Goal: Use online tool/utility: Utilize a website feature to perform a specific function

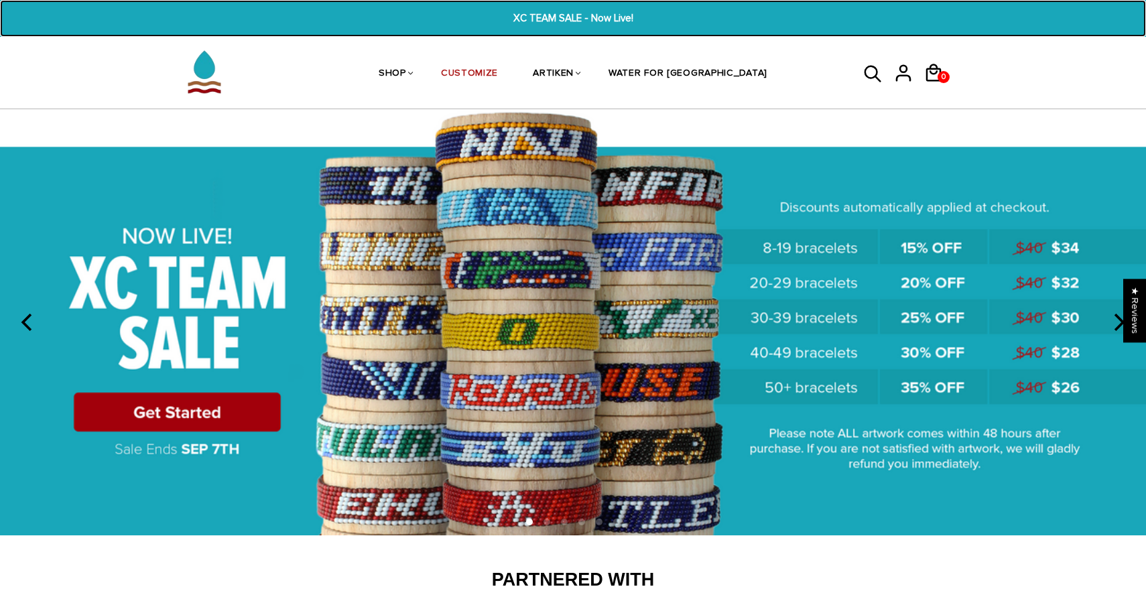
click at [578, 21] on span "XC TEAM SALE - Now Live!" at bounding box center [573, 18] width 442 height 15
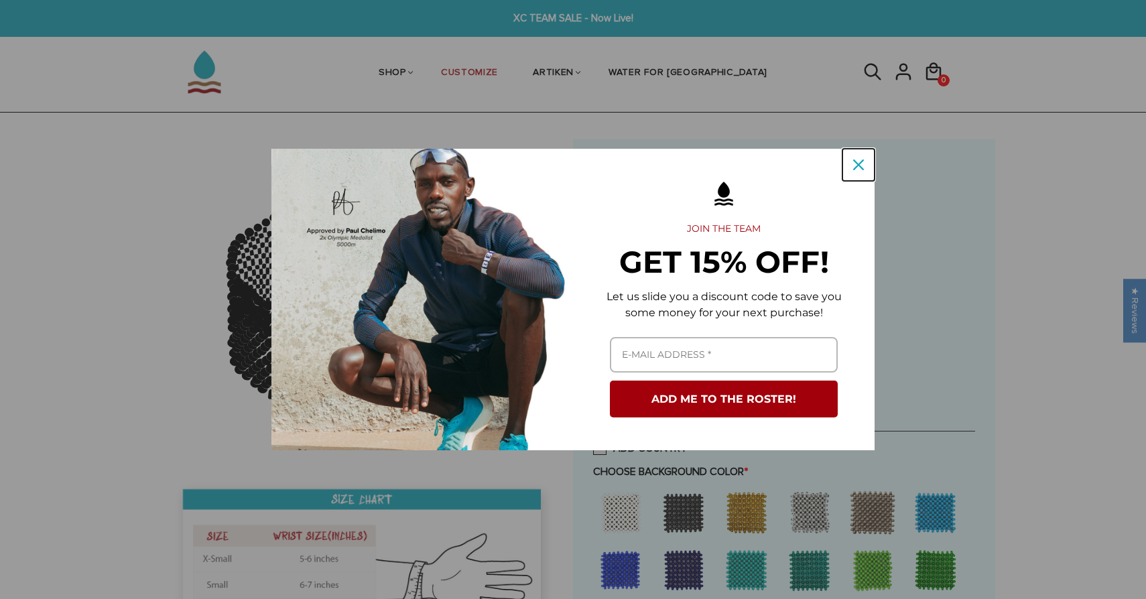
click at [850, 161] on div "Close" at bounding box center [858, 164] width 21 height 21
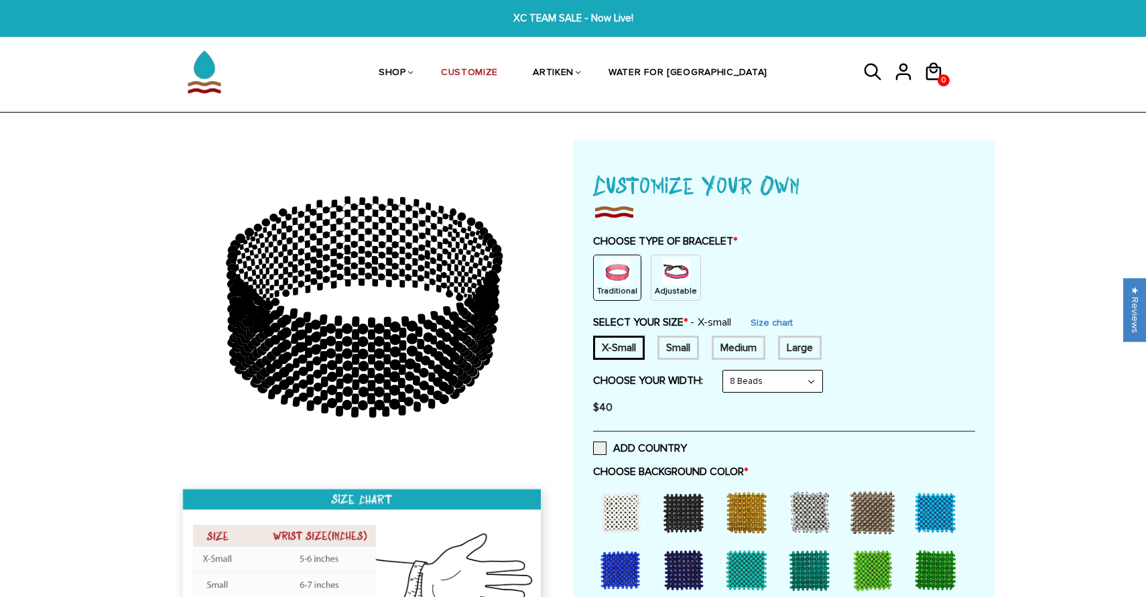
click at [679, 277] on img at bounding box center [676, 272] width 27 height 27
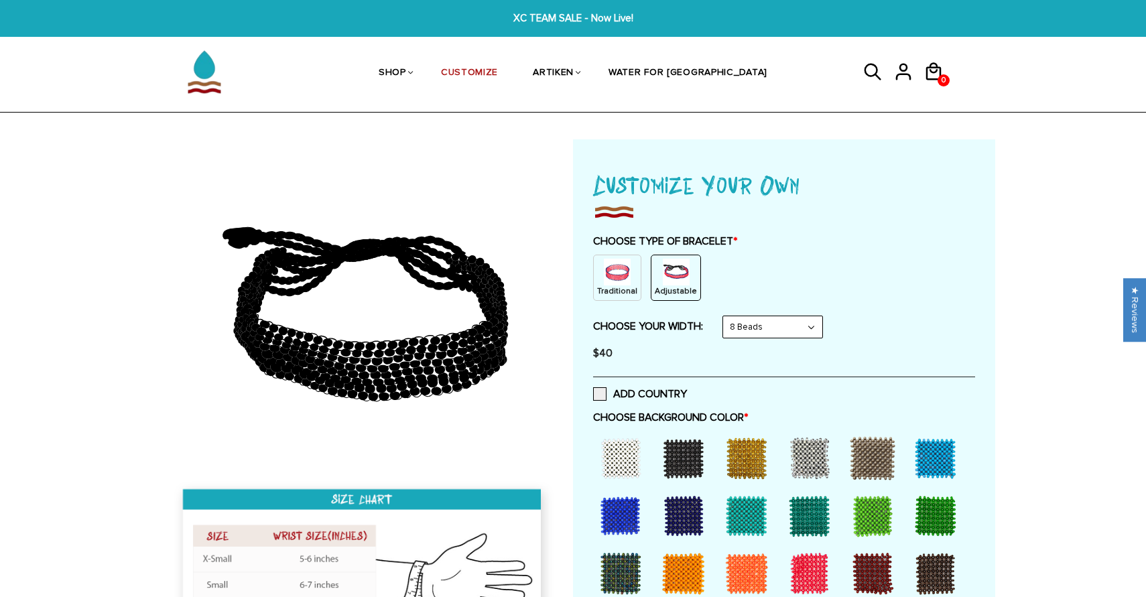
click at [763, 337] on select "8 Beads 6 Beads 10 Beads" at bounding box center [772, 326] width 99 height 21
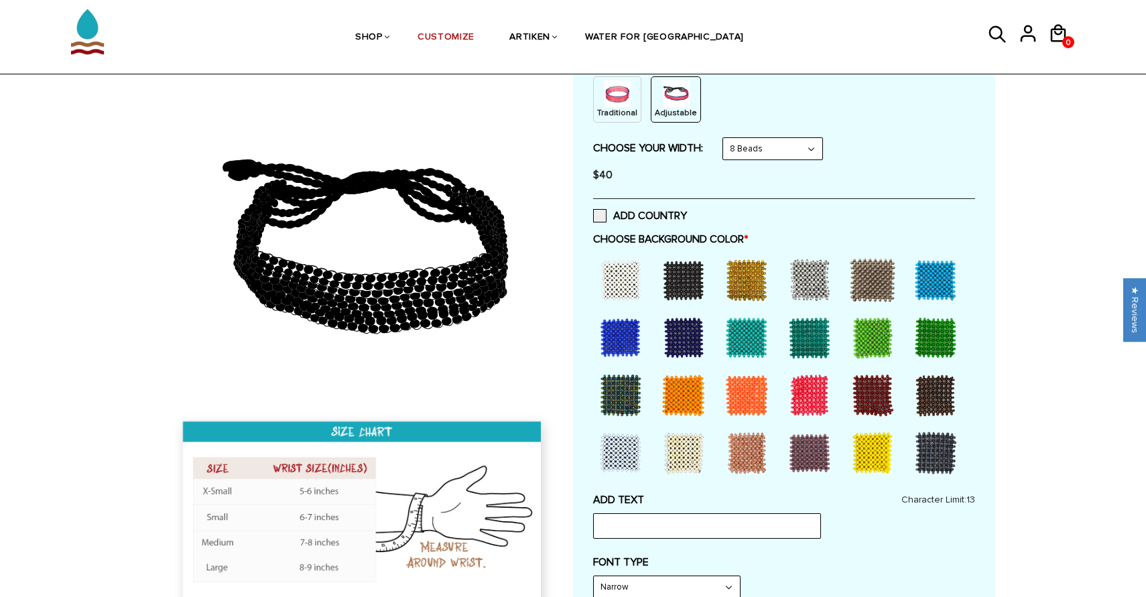
scroll to position [241, 0]
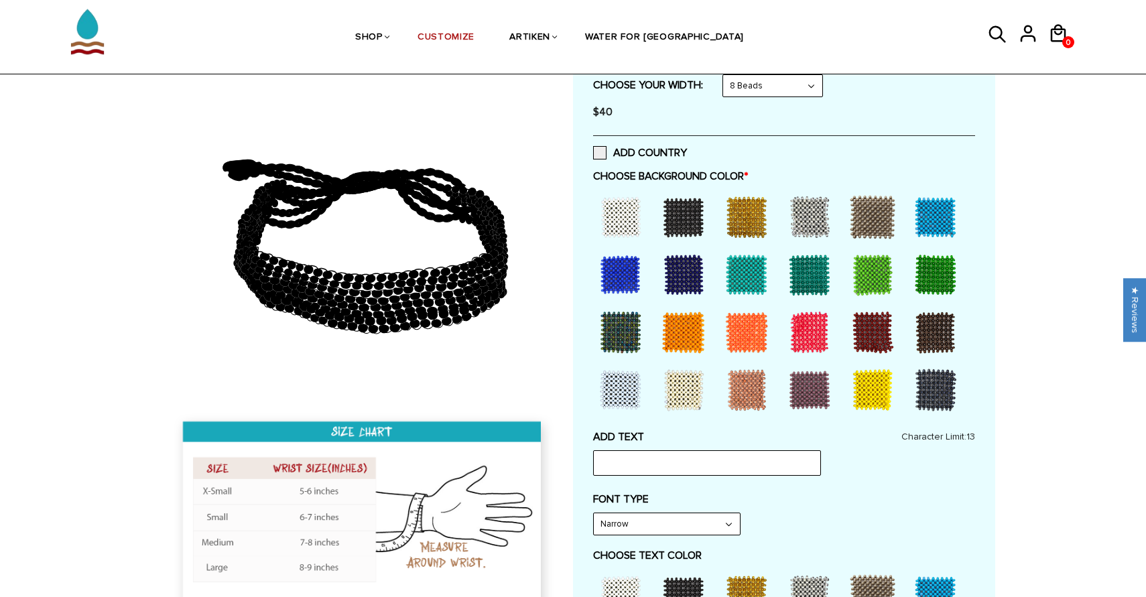
click at [625, 206] on div at bounding box center [621, 217] width 54 height 54
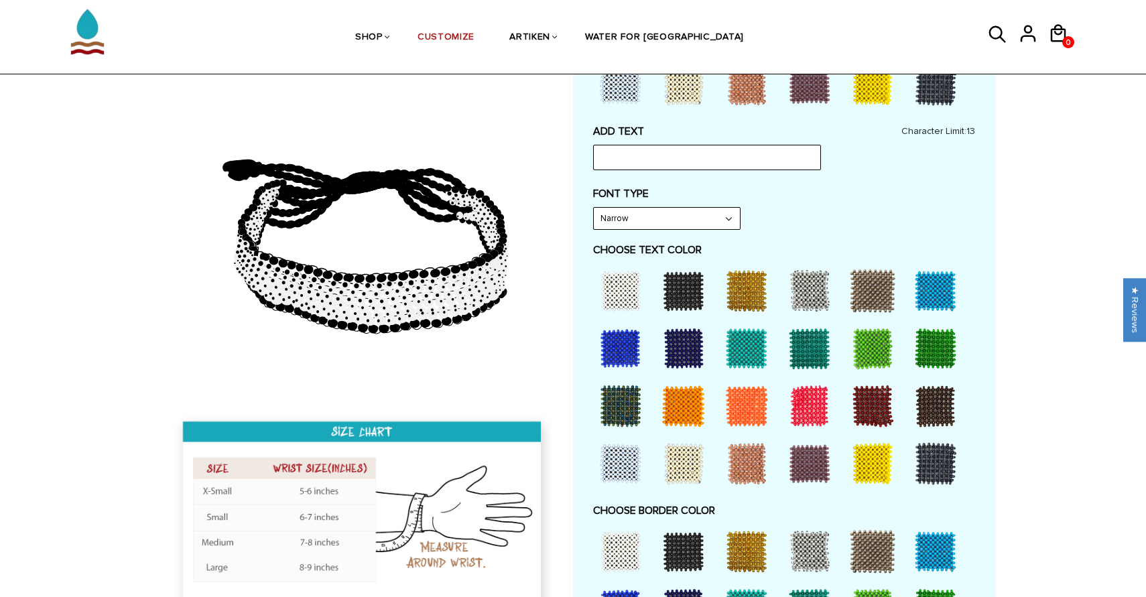
scroll to position [543, 0]
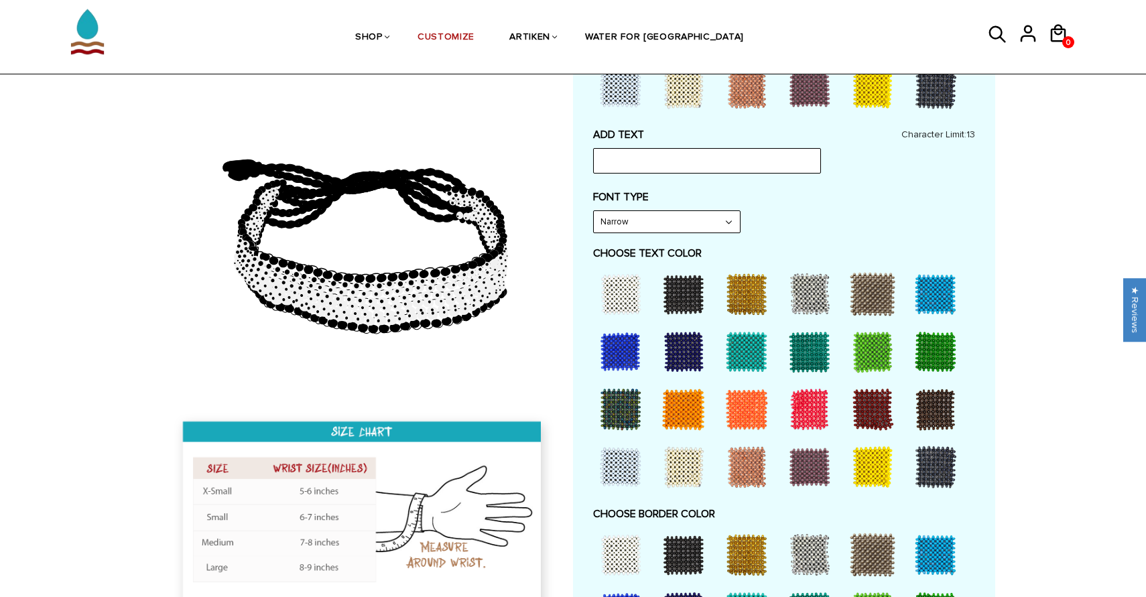
click at [712, 219] on select "Narrow Bold" at bounding box center [667, 221] width 146 height 21
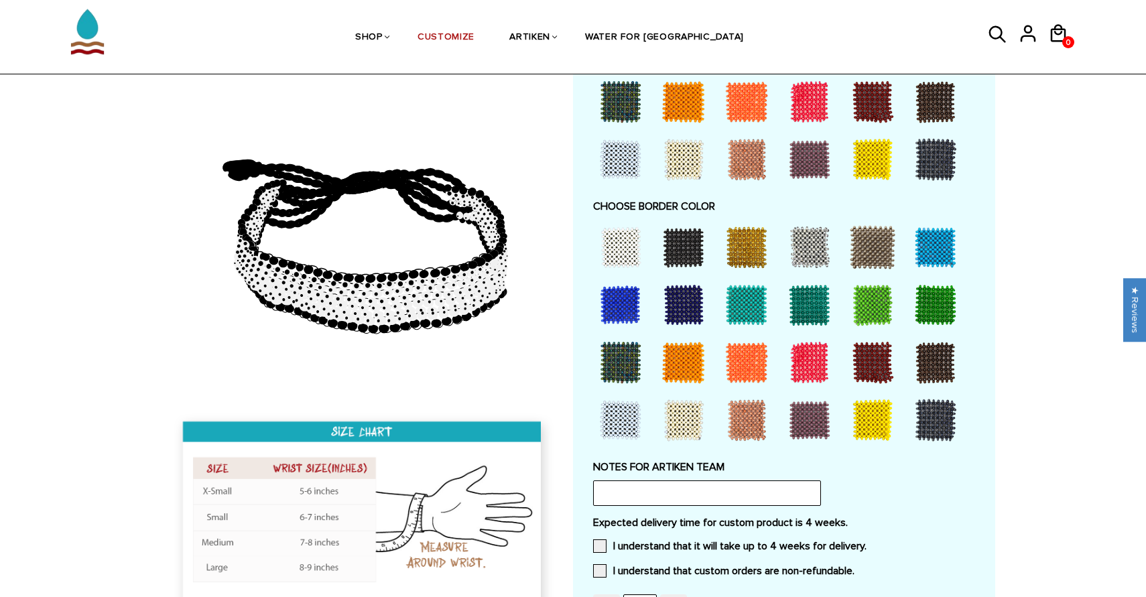
scroll to position [827, 0]
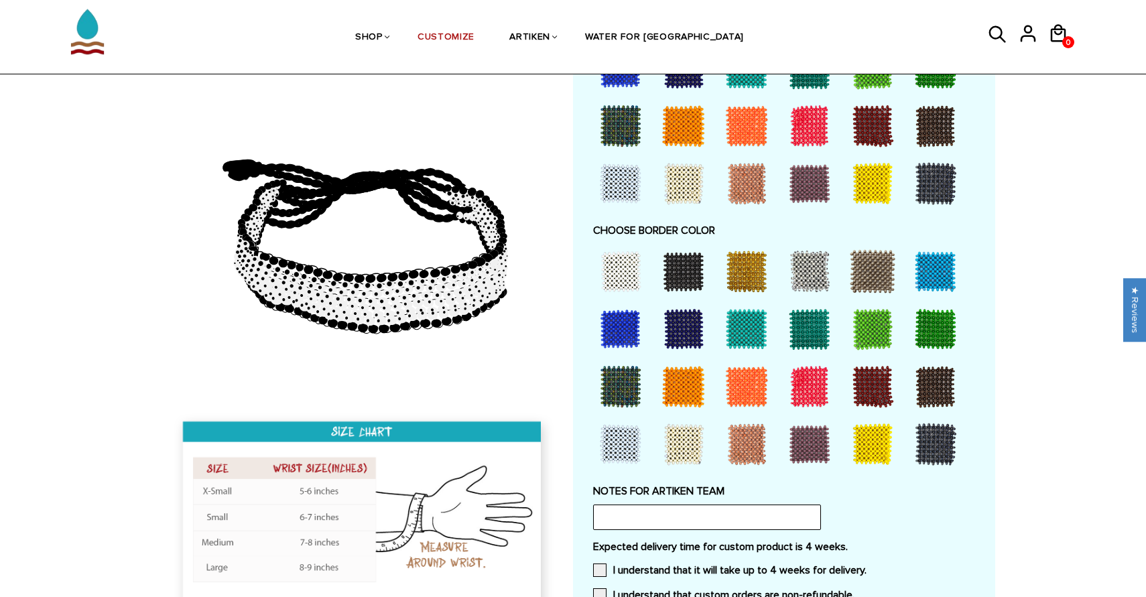
click at [748, 269] on div at bounding box center [747, 272] width 54 height 54
